Goal: Navigation & Orientation: Find specific page/section

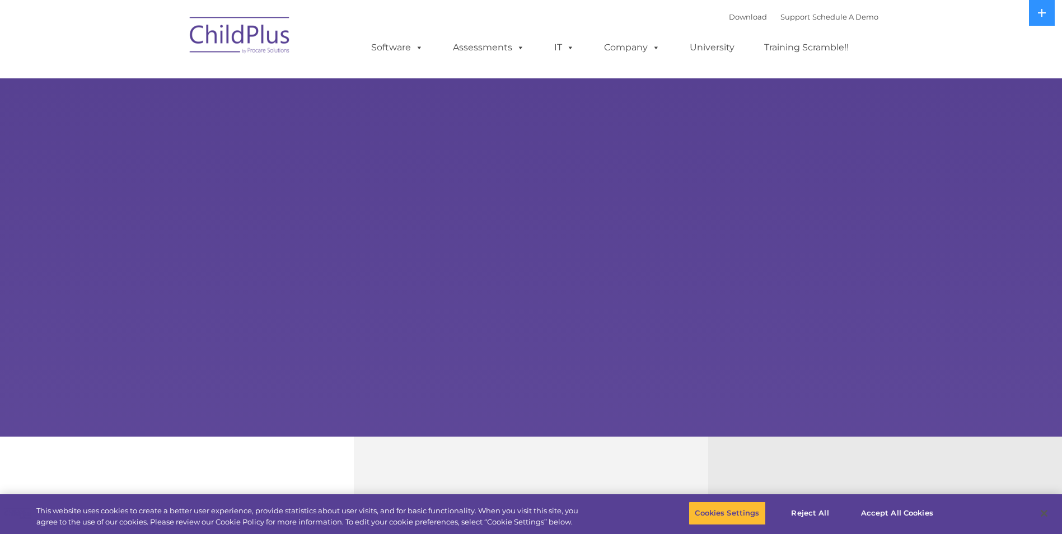
select select "MEDIUM"
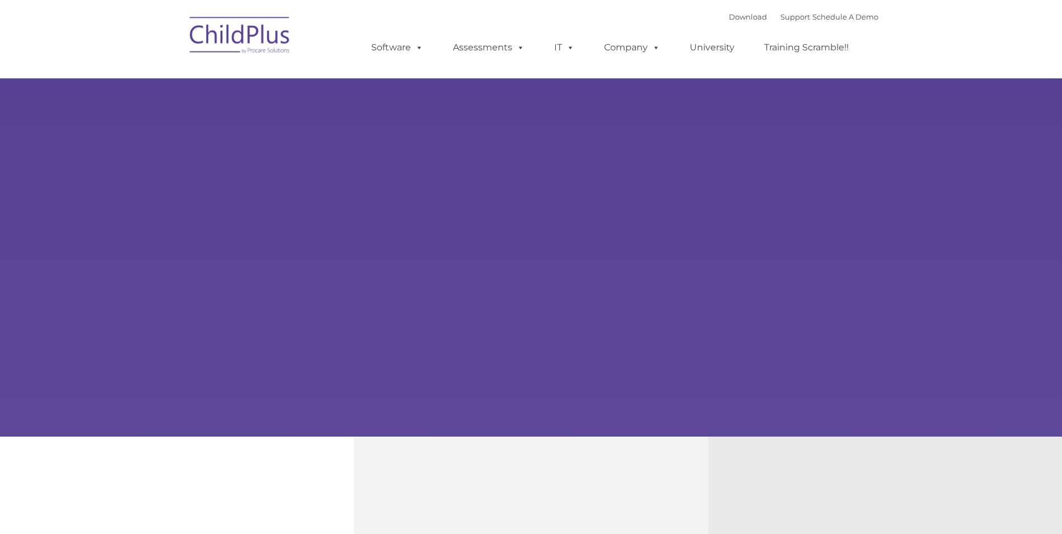
type input ""
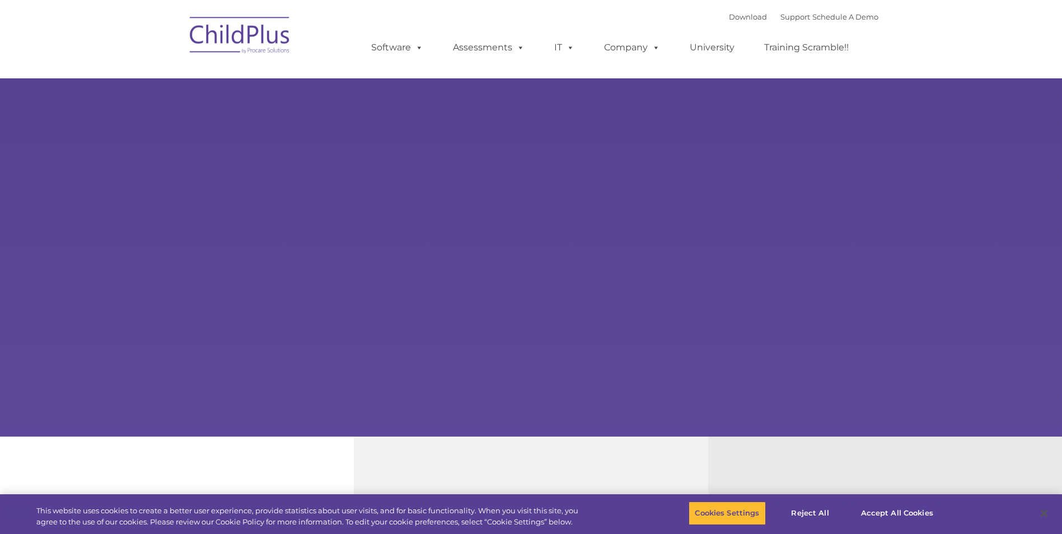
select select "MEDIUM"
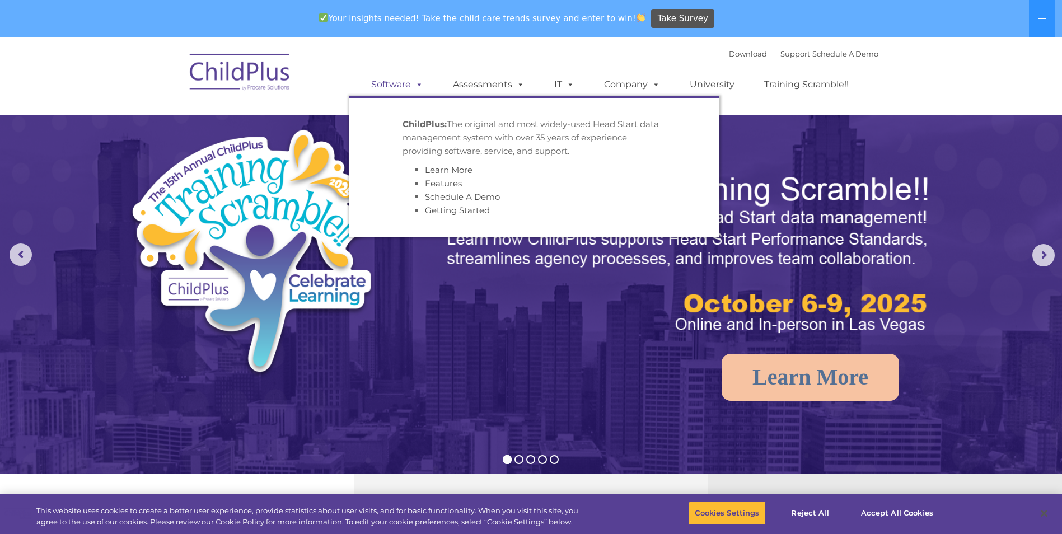
click at [399, 81] on link "Software" at bounding box center [397, 84] width 74 height 22
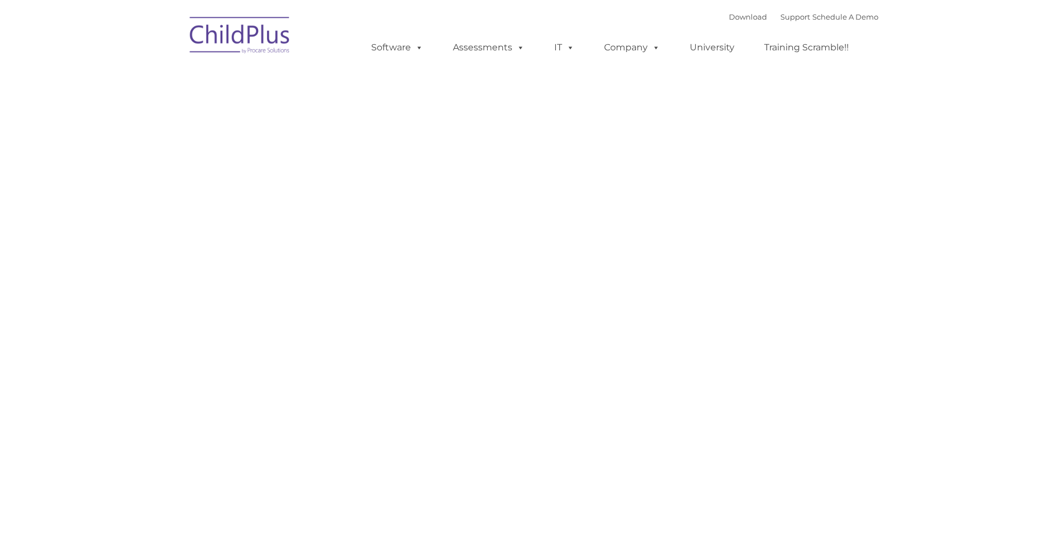
type input ""
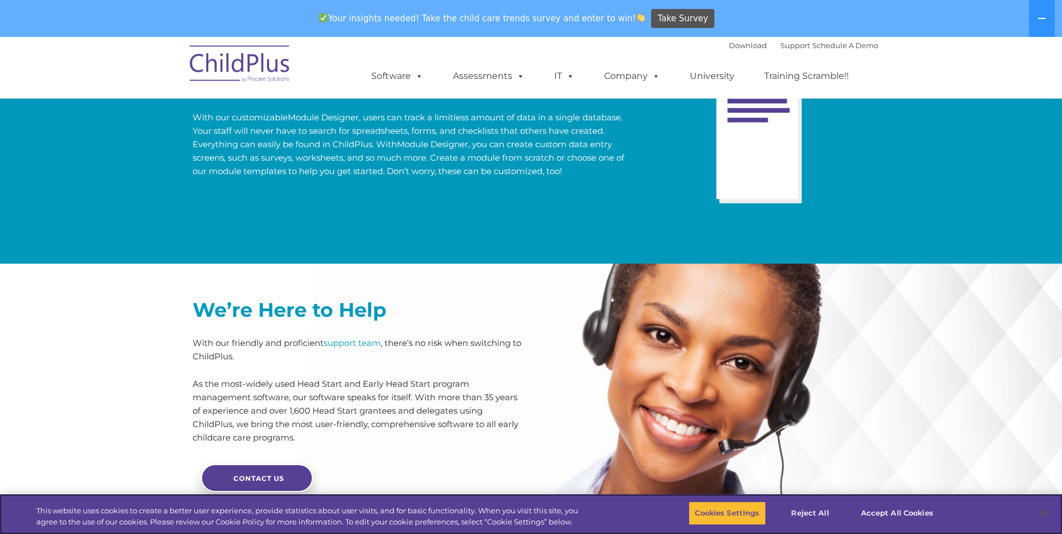
scroll to position [2656, 0]
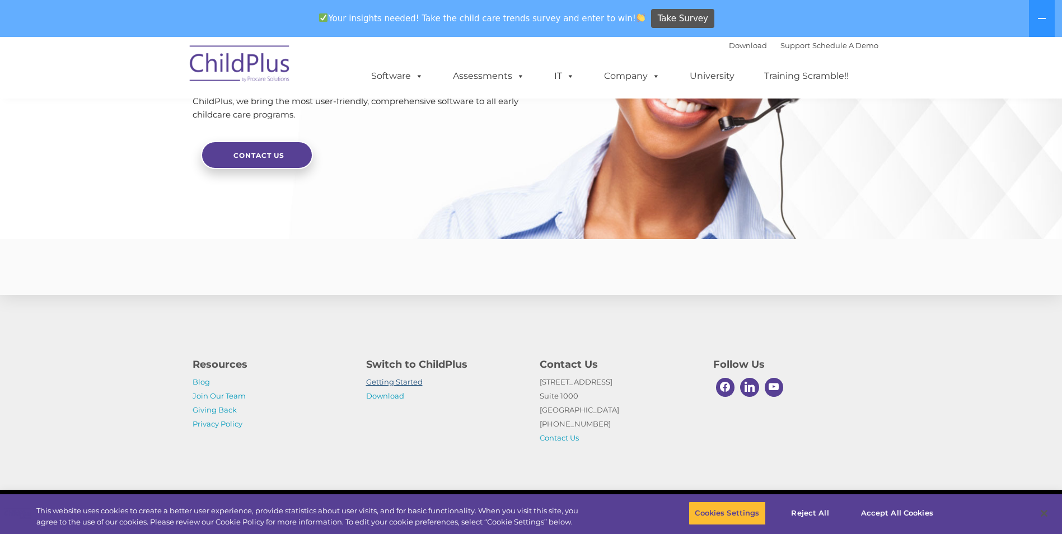
click at [412, 379] on link "Getting Started" at bounding box center [394, 381] width 57 height 9
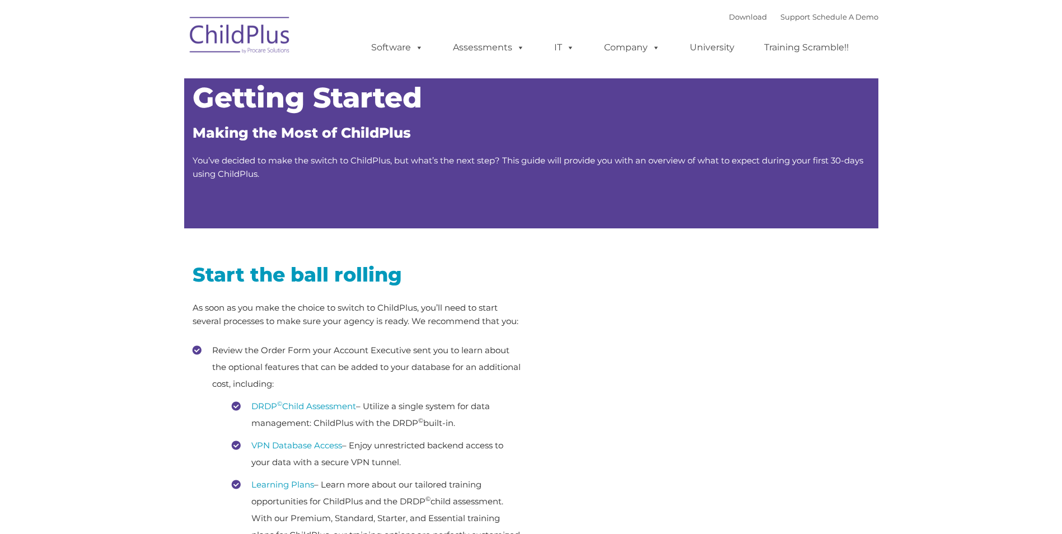
type input ""
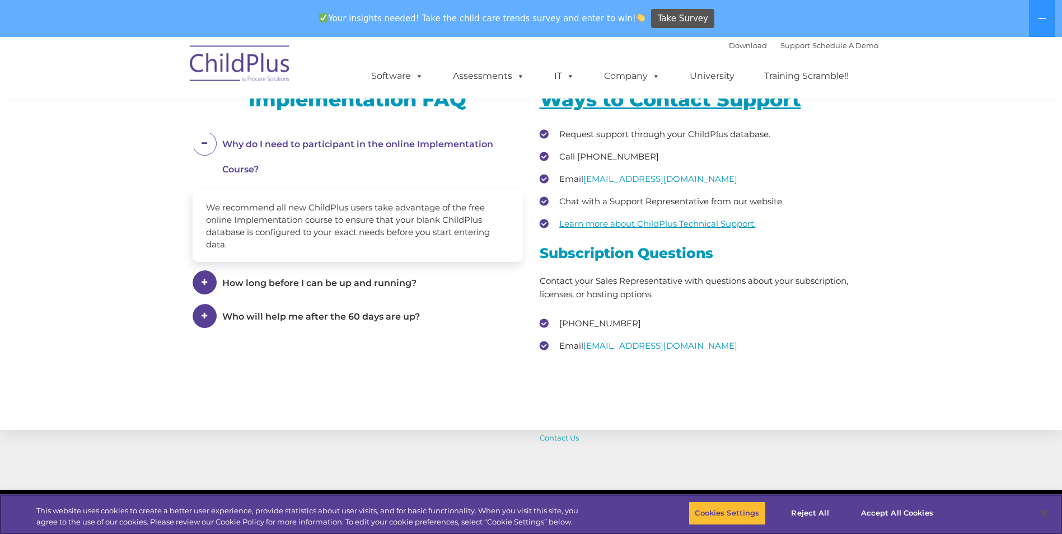
scroll to position [1663, 0]
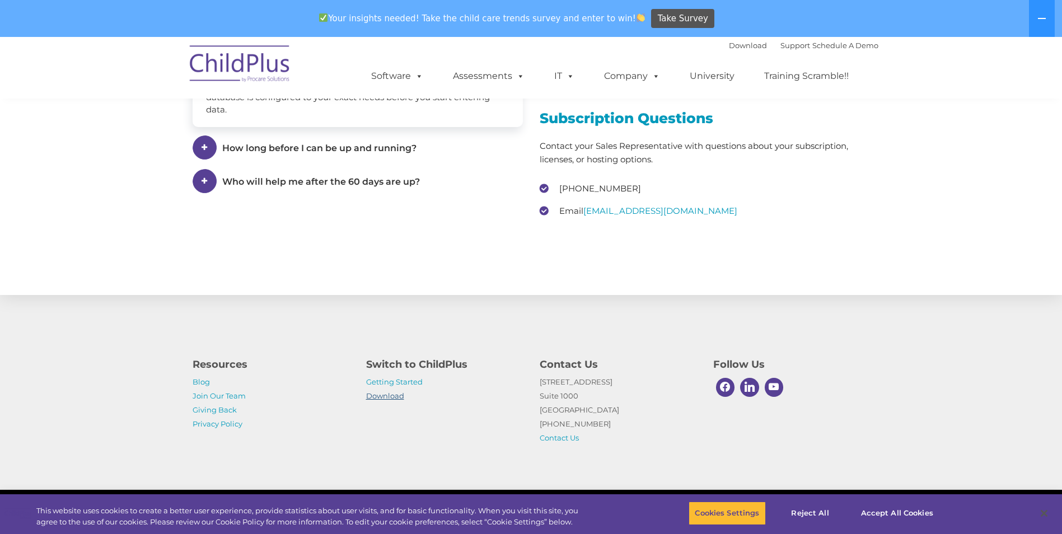
click at [380, 399] on link "Download" at bounding box center [385, 395] width 38 height 9
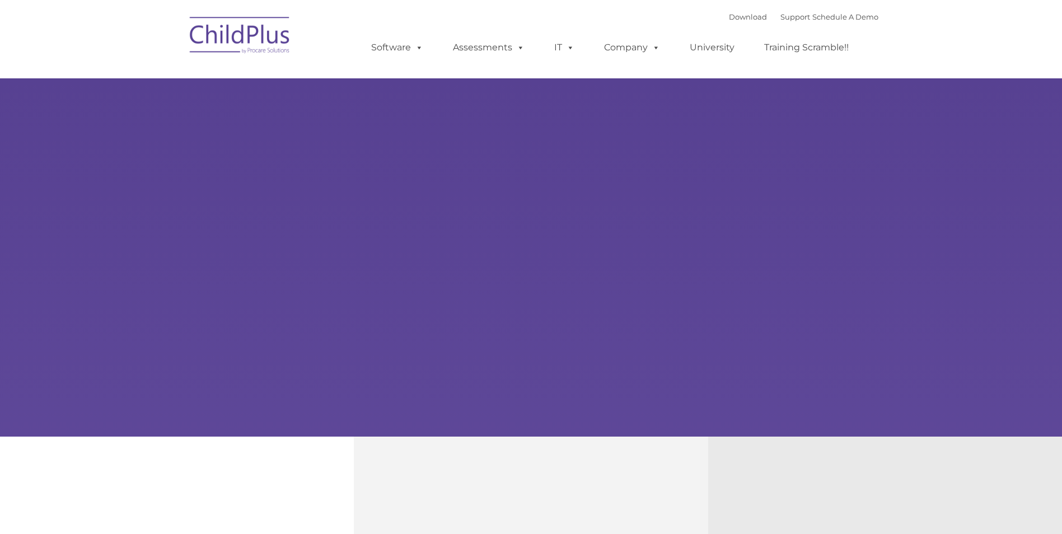
type input ""
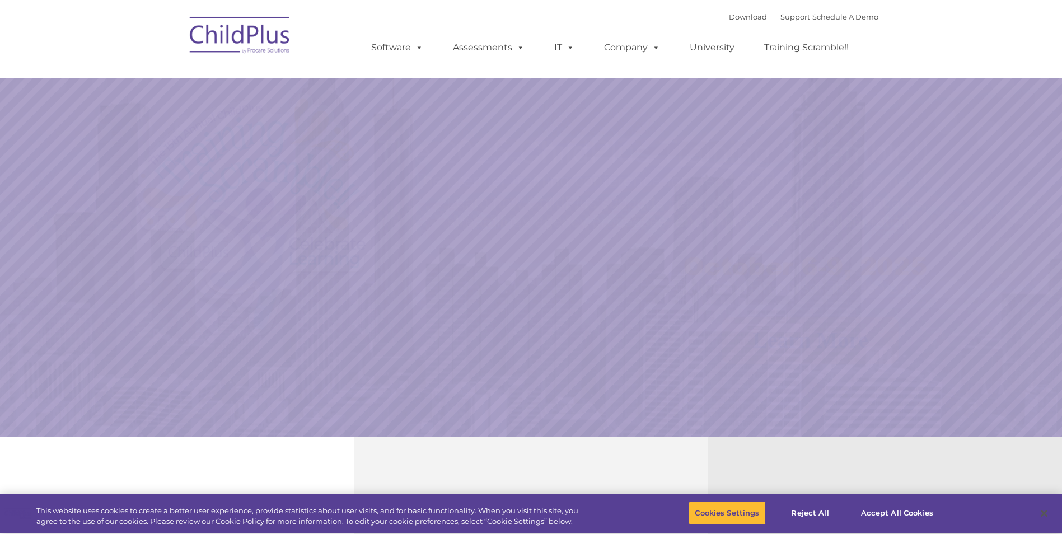
select select "MEDIUM"
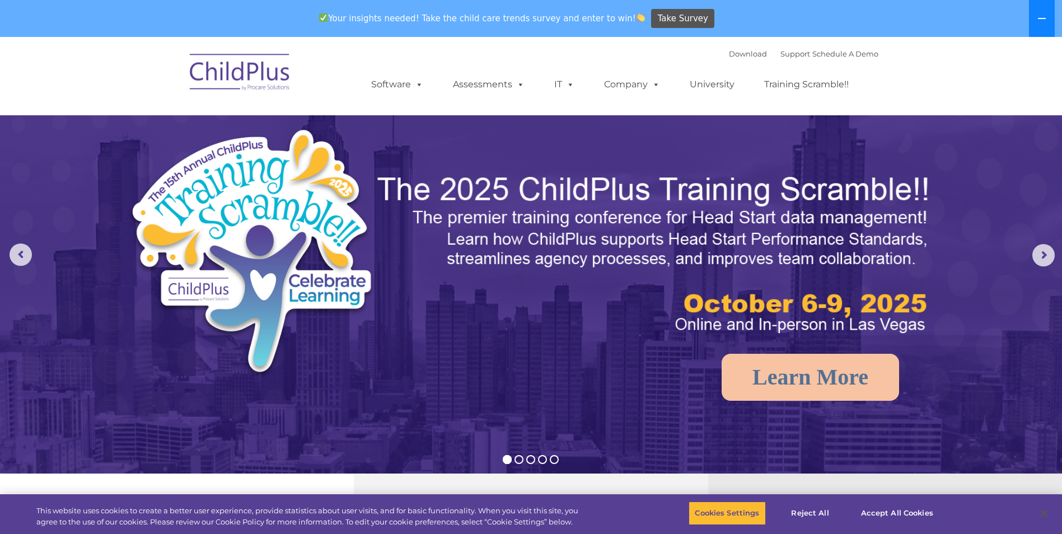
click at [1045, 13] on button at bounding box center [1042, 18] width 26 height 37
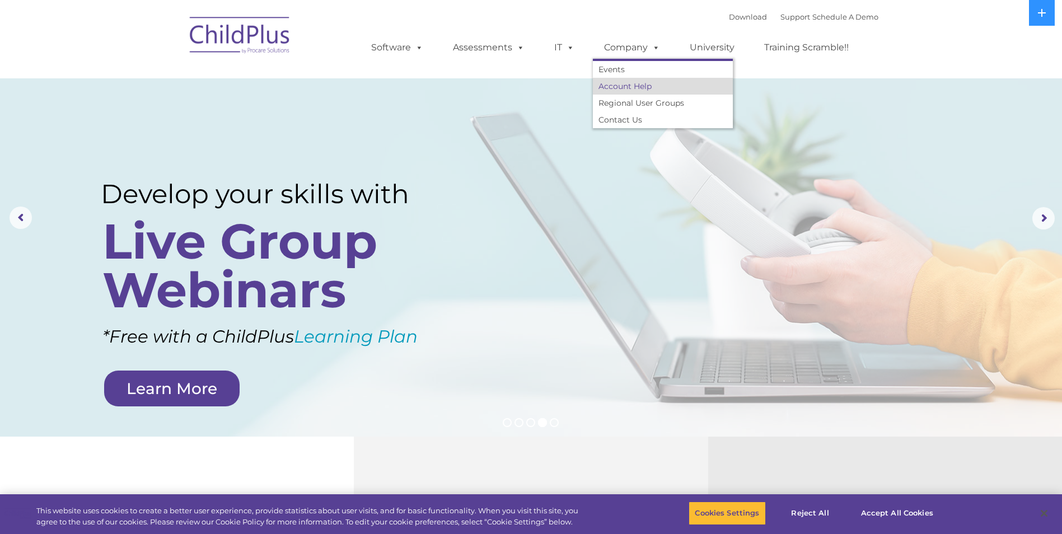
click at [639, 88] on link "Account Help" at bounding box center [663, 86] width 140 height 17
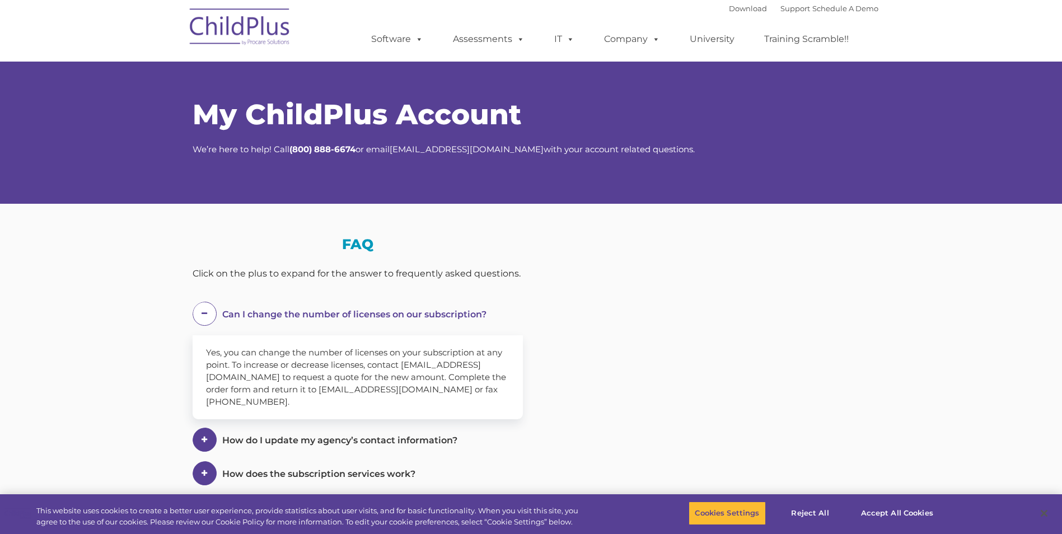
select select "MEDIUM"
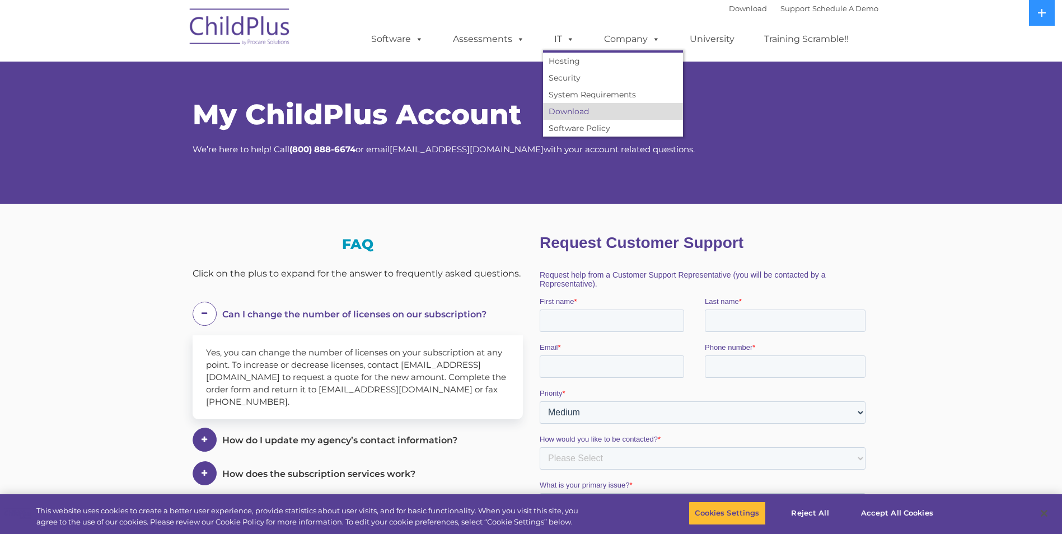
click at [570, 111] on link "Download" at bounding box center [613, 111] width 140 height 17
